Goal: Feedback & Contribution: Submit feedback/report problem

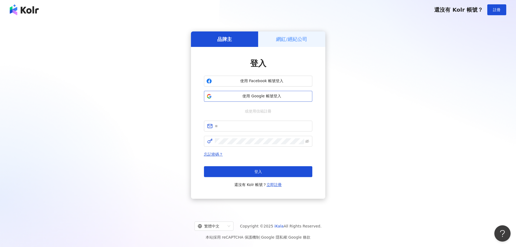
click at [259, 92] on button "使用 Google 帳號登入" at bounding box center [258, 96] width 108 height 11
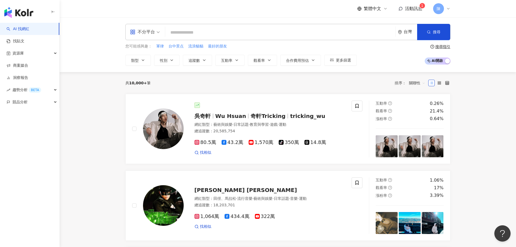
click at [413, 9] on span "活動訊息" at bounding box center [413, 8] width 17 height 5
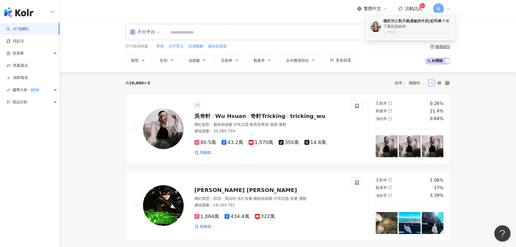
click at [406, 24] on div "楊炘兒 在 對天氣過敏的牛奶/起司棒？ 傳了新訊息給你" at bounding box center [417, 23] width 67 height 11
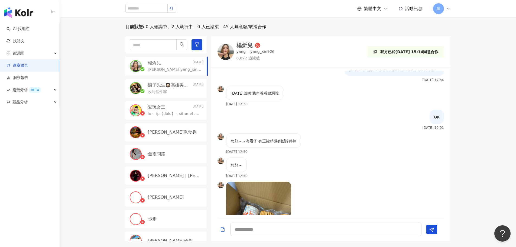
scroll to position [1099, 0]
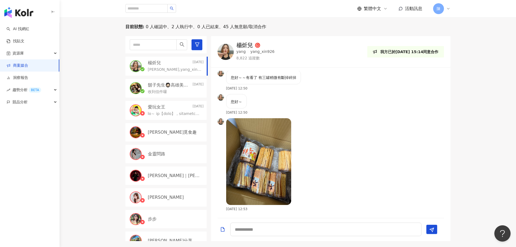
click at [273, 168] on img at bounding box center [258, 161] width 65 height 87
click at [257, 229] on textarea at bounding box center [325, 230] width 191 height 14
type textarea "*"
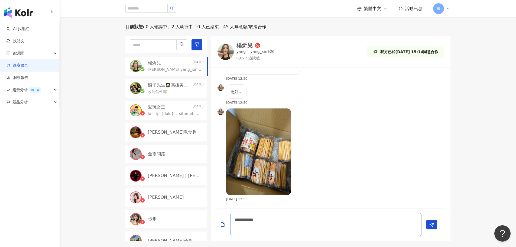
scroll to position [1108, 0]
click at [252, 183] on img at bounding box center [258, 151] width 65 height 87
click at [265, 226] on textarea "**********" at bounding box center [325, 224] width 191 height 23
click at [319, 224] on textarea "**********" at bounding box center [325, 224] width 191 height 23
click at [313, 218] on textarea "**********" at bounding box center [325, 224] width 191 height 23
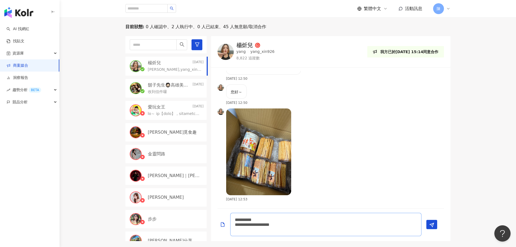
type textarea "**********"
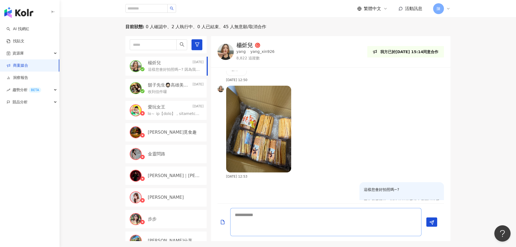
scroll to position [0, 0]
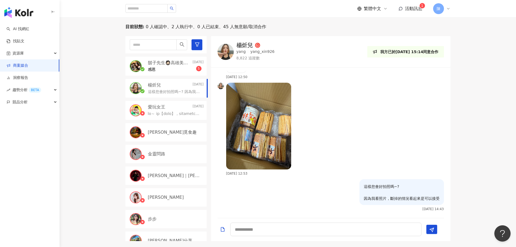
click at [154, 66] on div "感恩 5" at bounding box center [176, 69] width 56 height 7
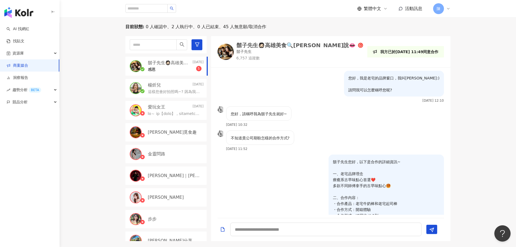
scroll to position [653, 0]
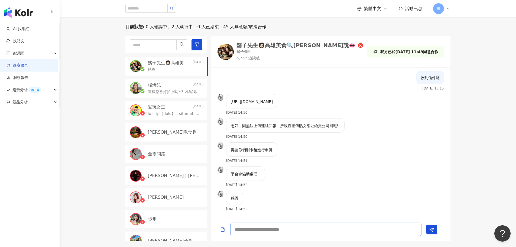
click at [280, 233] on textarea at bounding box center [325, 230] width 191 height 14
type textarea "**********"
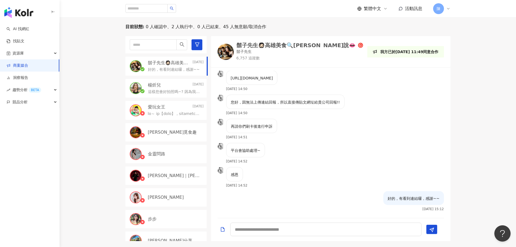
click at [278, 45] on div "鬍子先生🧔🏻高雄美食🔍[PERSON_NAME]說👄" at bounding box center [297, 45] width 120 height 5
click at [24, 63] on link "商案媒合" at bounding box center [18, 65] width 22 height 5
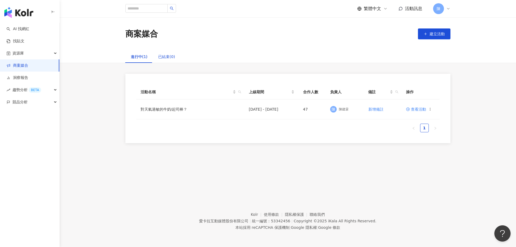
click at [165, 55] on div "已結束(0)" at bounding box center [166, 57] width 17 height 6
click at [137, 58] on div "進行中(1)" at bounding box center [139, 57] width 17 height 6
click at [422, 110] on span "查看活動" at bounding box center [416, 109] width 20 height 4
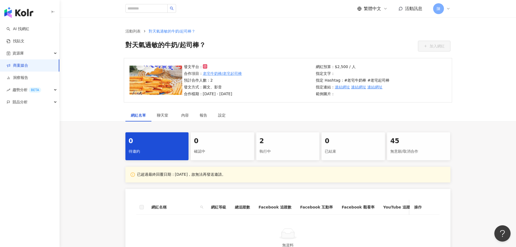
click at [284, 154] on div "執行中" at bounding box center [288, 151] width 57 height 9
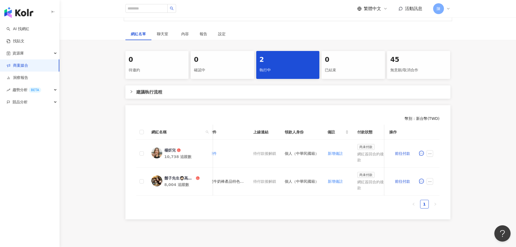
scroll to position [0, 268]
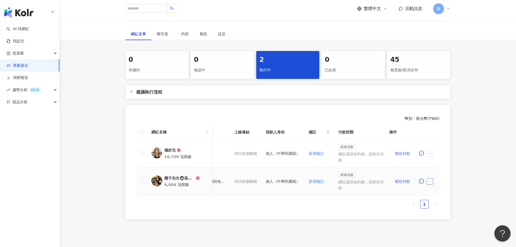
click at [430, 182] on icon "ellipsis" at bounding box center [430, 182] width 4 height 4
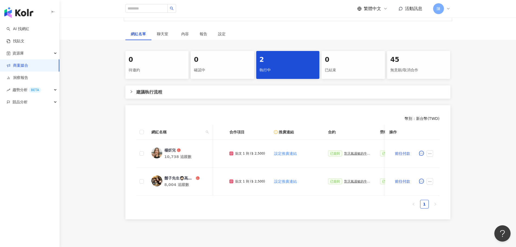
scroll to position [0, 38]
click at [130, 91] on icon "right" at bounding box center [131, 91] width 3 height 3
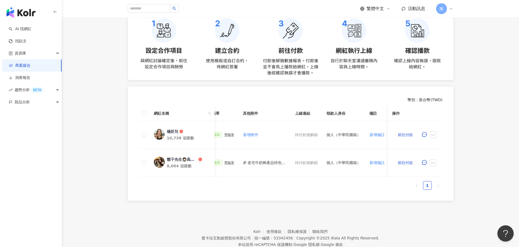
scroll to position [0, 214]
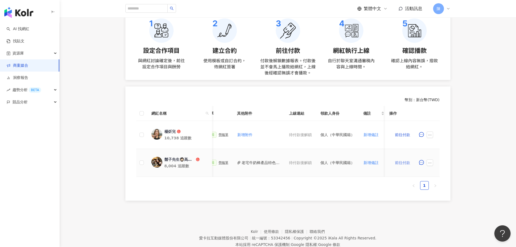
click at [406, 164] on span "前往付款" at bounding box center [402, 163] width 15 height 4
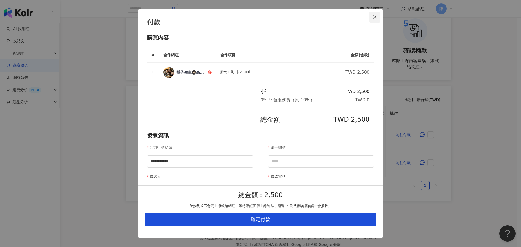
click at [375, 17] on icon "close" at bounding box center [374, 16] width 3 height 3
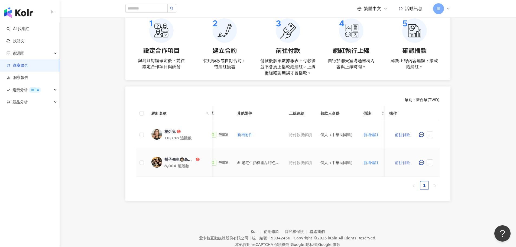
click at [400, 166] on button "前往付款" at bounding box center [403, 162] width 27 height 11
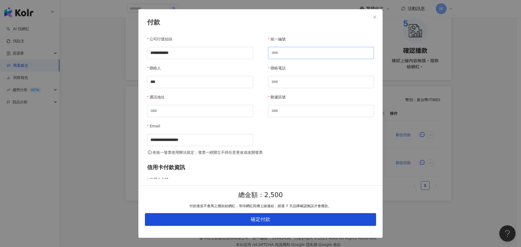
scroll to position [27, 0]
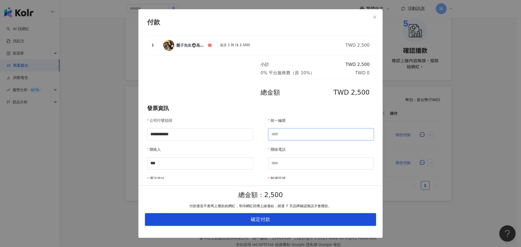
click at [287, 132] on input "統一編號" at bounding box center [321, 134] width 106 height 12
type input "********"
click at [286, 160] on input "聯絡電話" at bounding box center [321, 163] width 106 height 12
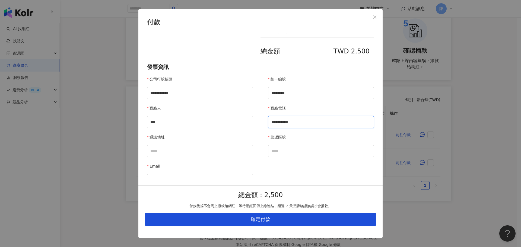
scroll to position [81, 0]
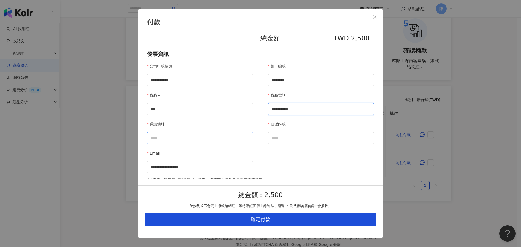
type input "**********"
click at [225, 139] on input "通訊地址" at bounding box center [200, 138] width 106 height 12
type input "*"
type input "**********"
click at [306, 143] on input "郵遞區號" at bounding box center [321, 138] width 106 height 12
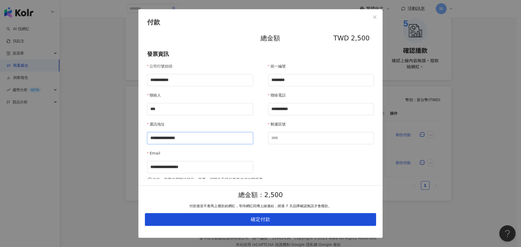
click at [207, 139] on input "**********" at bounding box center [200, 138] width 106 height 12
click at [288, 137] on input "郵遞區號" at bounding box center [321, 138] width 106 height 12
type input "***"
click at [277, 153] on div "**********" at bounding box center [260, 118] width 227 height 110
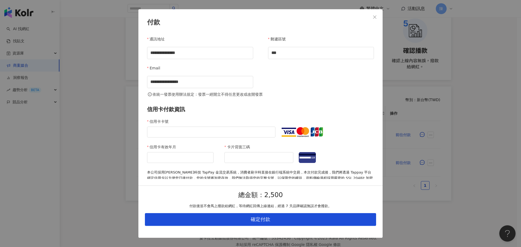
scroll to position [169, 0]
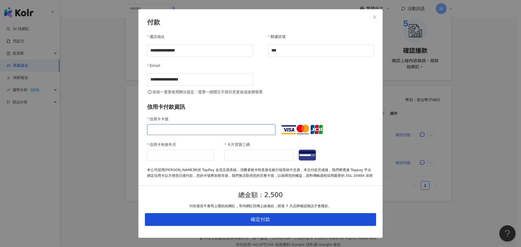
click at [257, 109] on span "信用卡付款資訊" at bounding box center [260, 107] width 227 height 8
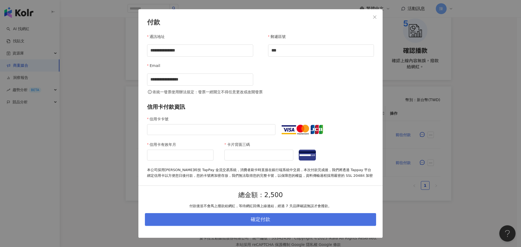
click at [302, 216] on button "確定付款" at bounding box center [260, 219] width 231 height 13
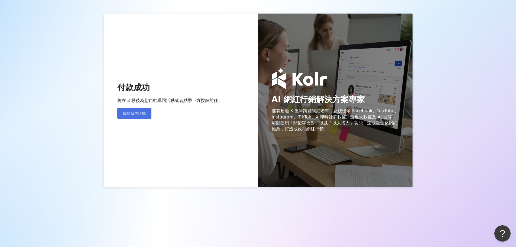
click at [147, 114] on button "回到我的活動" at bounding box center [134, 113] width 34 height 11
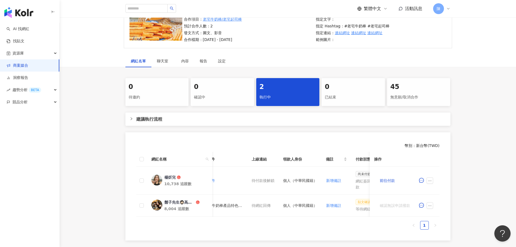
scroll to position [0, 284]
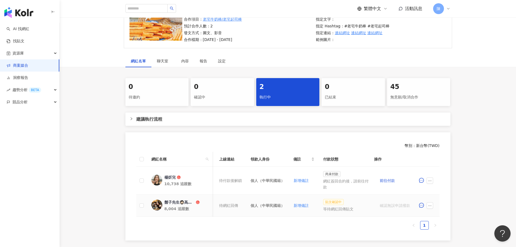
click at [329, 203] on span "貼文確認中" at bounding box center [333, 202] width 21 height 6
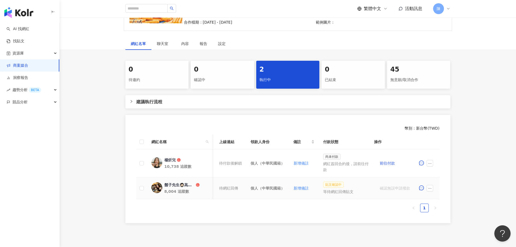
scroll to position [81, 0]
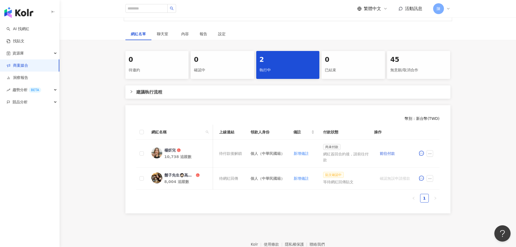
click at [406, 12] on div "繁體中文 活動訊息 [PERSON_NAME]" at bounding box center [404, 8] width 93 height 11
click at [412, 9] on span "活動訊息" at bounding box center [413, 8] width 17 height 5
click at [188, 179] on div "8,004 追蹤數" at bounding box center [186, 181] width 43 height 5
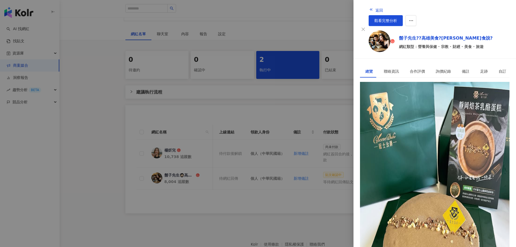
drag, startPoint x: 299, startPoint y: 42, endPoint x: 383, endPoint y: 18, distance: 87.2
click at [299, 42] on div at bounding box center [258, 123] width 516 height 247
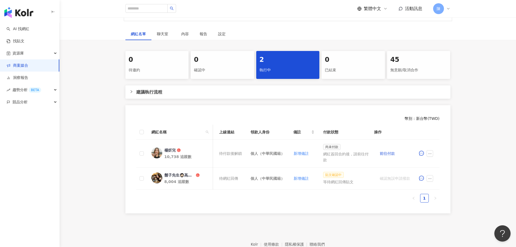
click at [412, 8] on span "活動訊息" at bounding box center [413, 8] width 17 height 5
click at [390, 31] on icon at bounding box center [381, 31] width 17 height 12
click at [168, 36] on span "聊天室" at bounding box center [164, 34] width 14 height 4
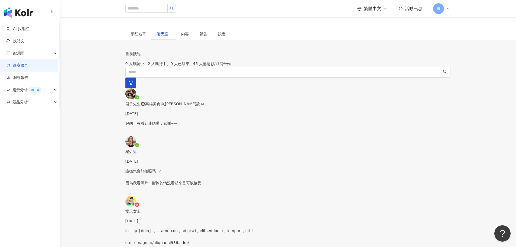
scroll to position [676, 0]
click at [170, 120] on p "好的，有看到連結囉，感謝~~" at bounding box center [288, 123] width 325 height 6
click at [188, 35] on div "內容" at bounding box center [185, 34] width 8 height 6
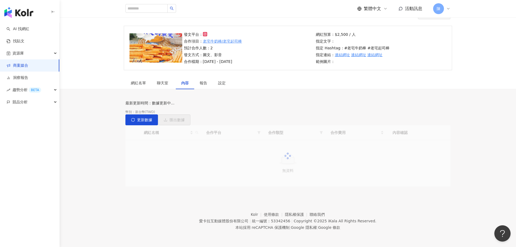
scroll to position [63, 0]
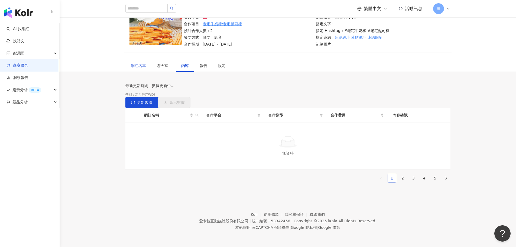
click at [143, 59] on div "網紅名單" at bounding box center [139, 65] width 26 height 12
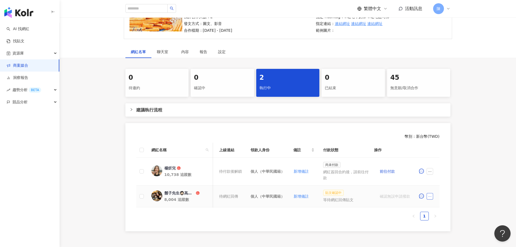
click at [432, 195] on button "button" at bounding box center [430, 196] width 7 height 7
click at [441, 173] on span "回報問題" at bounding box center [442, 172] width 23 height 6
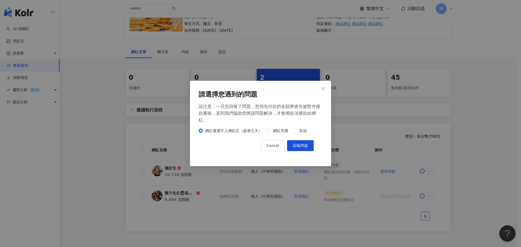
click at [321, 83] on button "Close" at bounding box center [322, 88] width 11 height 11
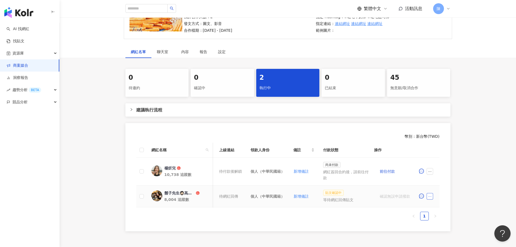
click at [431, 198] on button "button" at bounding box center [430, 196] width 7 height 7
click at [439, 178] on ul "設定合作條件 設定推廣連結 新增合約 新增附件 查看寄件資訊 查看帳務資訊 下載寄件資訊 下載帳務資訊 下載合約附件 前往付款 確認撥款 回報問題 取消合作" at bounding box center [442, 115] width 31 height 153
click at [438, 175] on li "回報問題" at bounding box center [442, 172] width 29 height 11
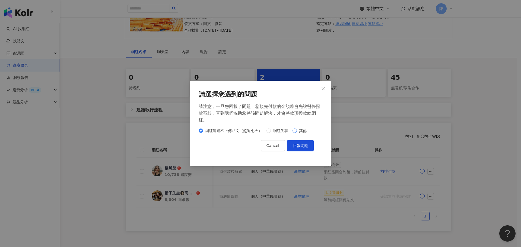
click at [297, 134] on span "其他" at bounding box center [303, 131] width 12 height 6
click at [298, 148] on span "回報問題" at bounding box center [300, 145] width 15 height 4
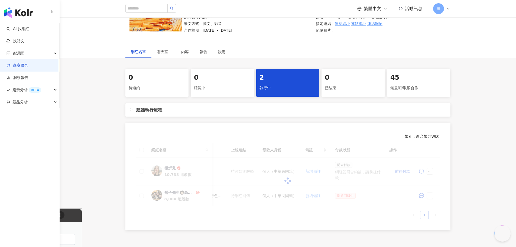
scroll to position [0, 268]
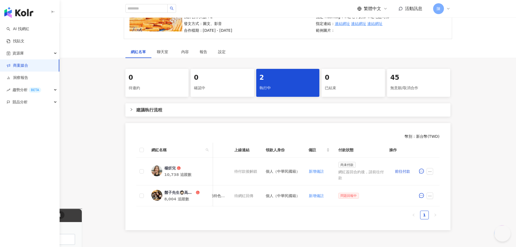
type textarea "**********"
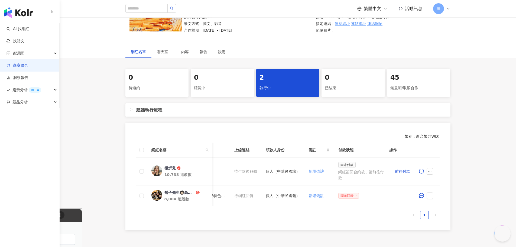
type input "**********"
drag, startPoint x: 62, startPoint y: 325, endPoint x: 53, endPoint y: 324, distance: 9.5
paste textarea "**********"
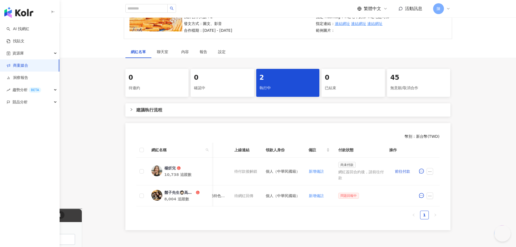
paste textarea "****"
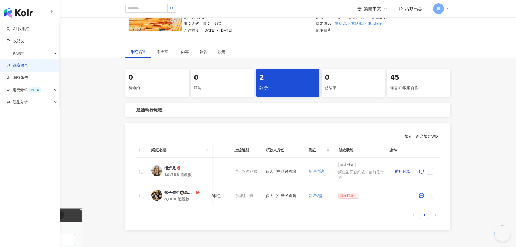
type textarea "**********"
click at [29, 214] on span "Go back" at bounding box center [32, 214] width 7 height 7
click at [60, 214] on span "留下問題" at bounding box center [53, 214] width 14 height 5
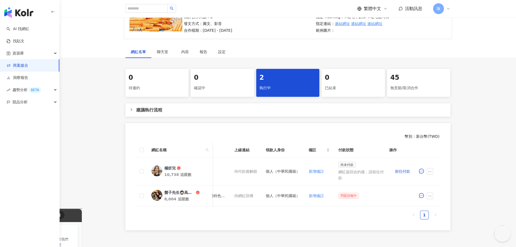
click at [47, 239] on div "已收到 . 正在等待回應" at bounding box center [43, 236] width 63 height 5
